Goal: Task Accomplishment & Management: Use online tool/utility

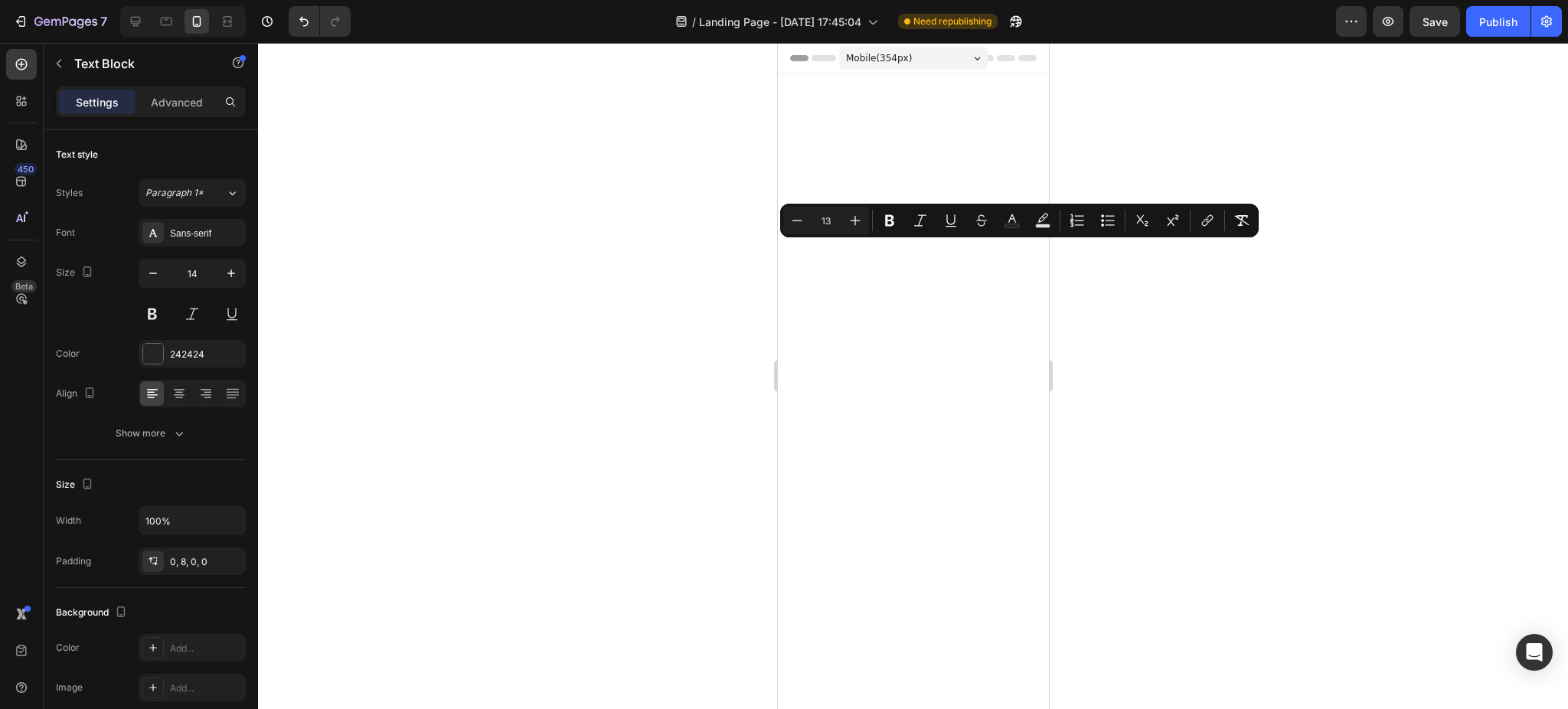
scroll to position [2529, 0]
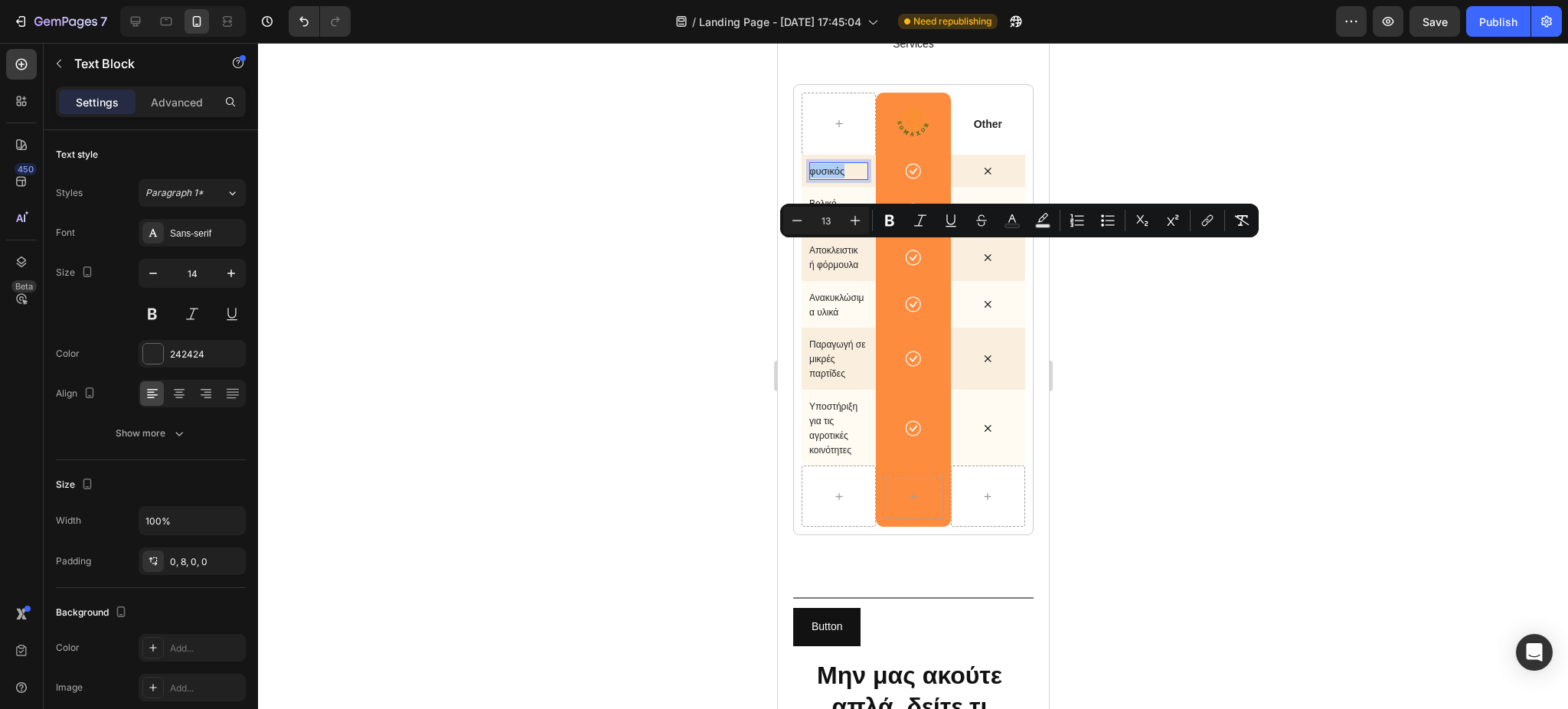
click at [614, 357] on div at bounding box center [913, 376] width 1310 height 667
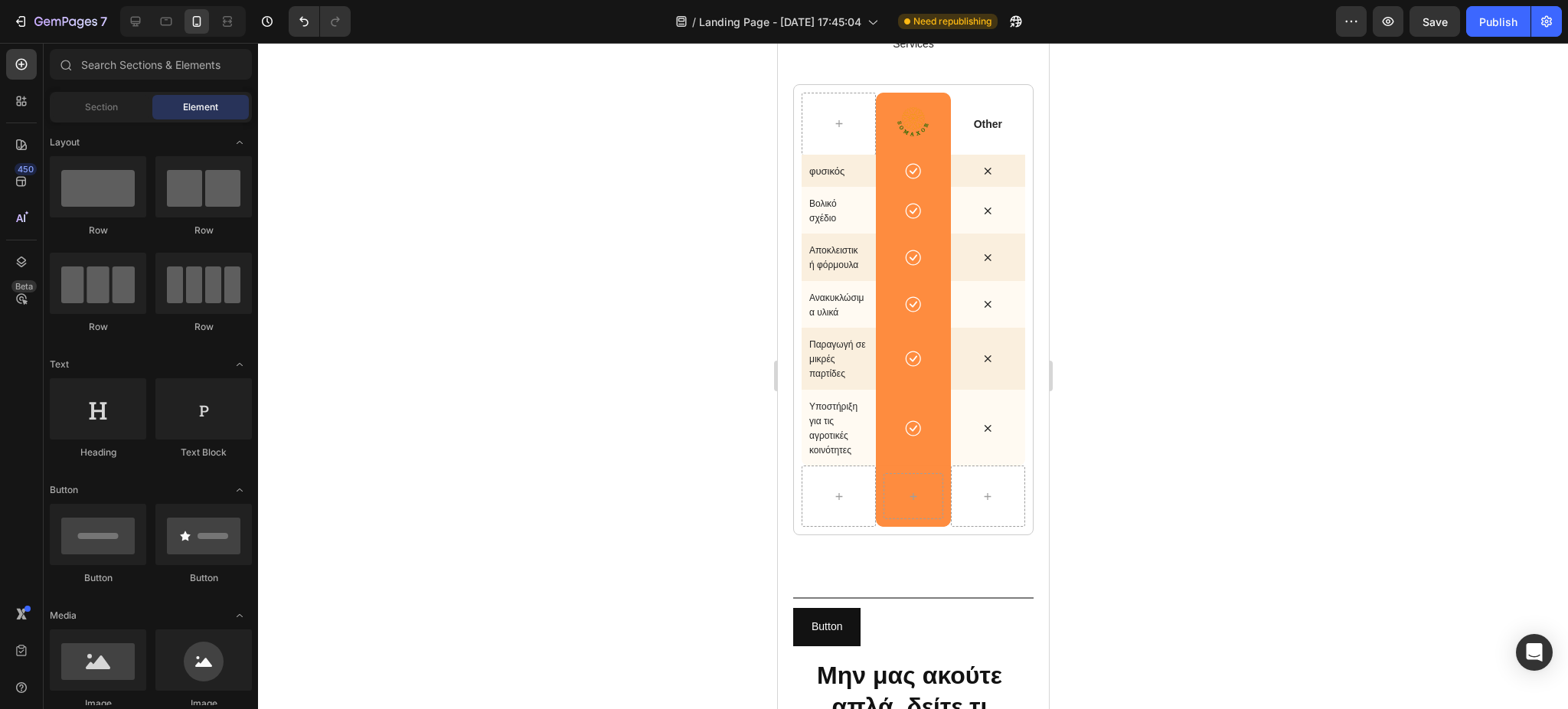
click at [1371, 244] on div at bounding box center [913, 376] width 1310 height 667
click at [1414, 26] on button "Save" at bounding box center [1435, 21] width 51 height 30
click at [709, 369] on div at bounding box center [913, 376] width 1310 height 667
click at [1437, 29] on button "button" at bounding box center [1435, 21] width 51 height 30
click at [1246, 142] on div at bounding box center [913, 376] width 1310 height 667
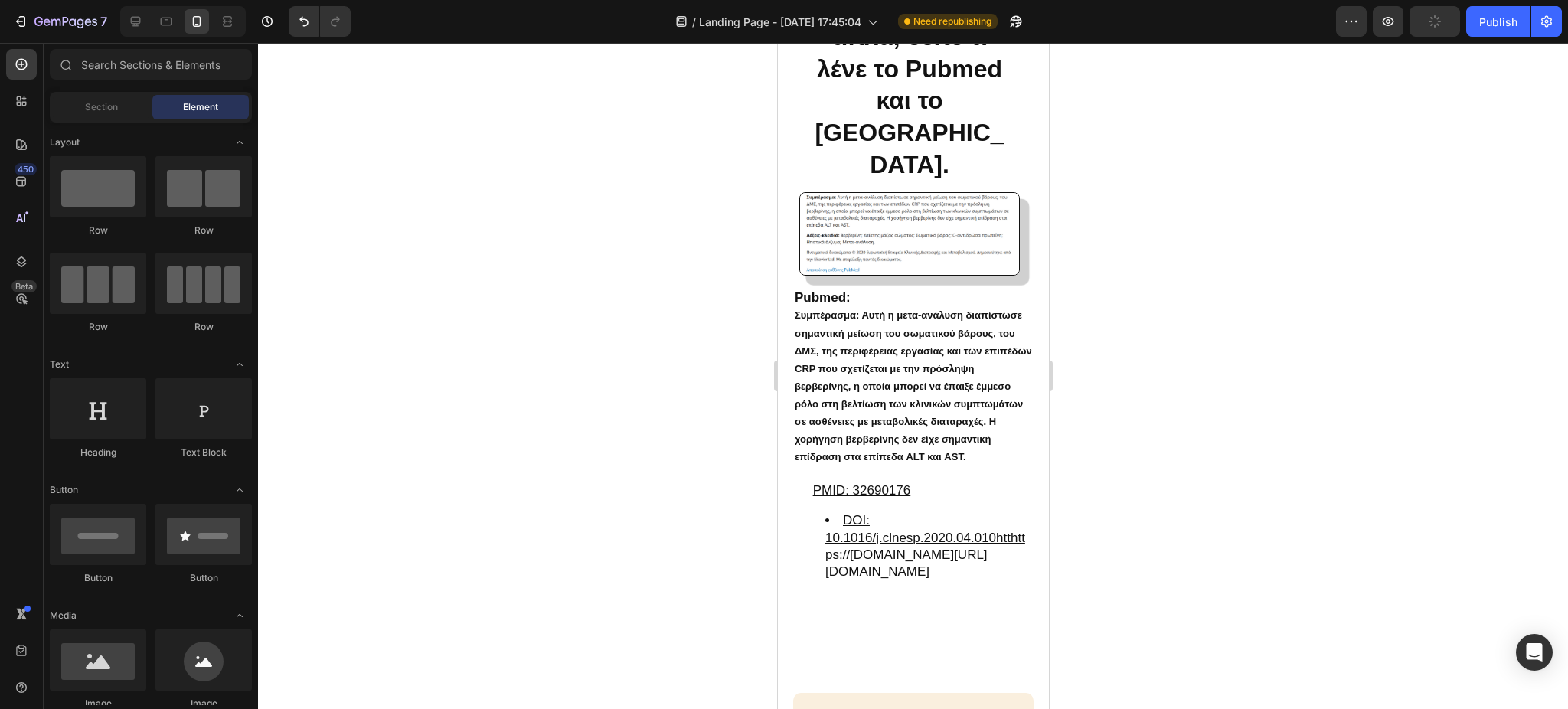
scroll to position [3861, 0]
